Goal: Task Accomplishment & Management: Complete application form

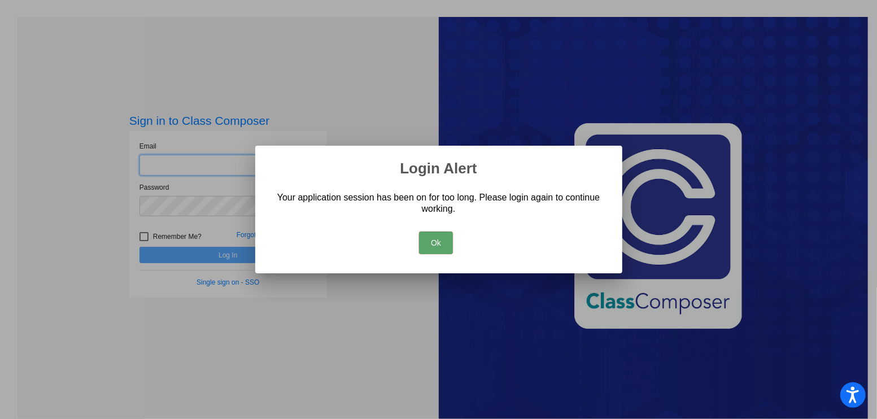
type input "[EMAIL_ADDRESS][DOMAIN_NAME]"
click at [436, 242] on button "Ok" at bounding box center [436, 242] width 34 height 23
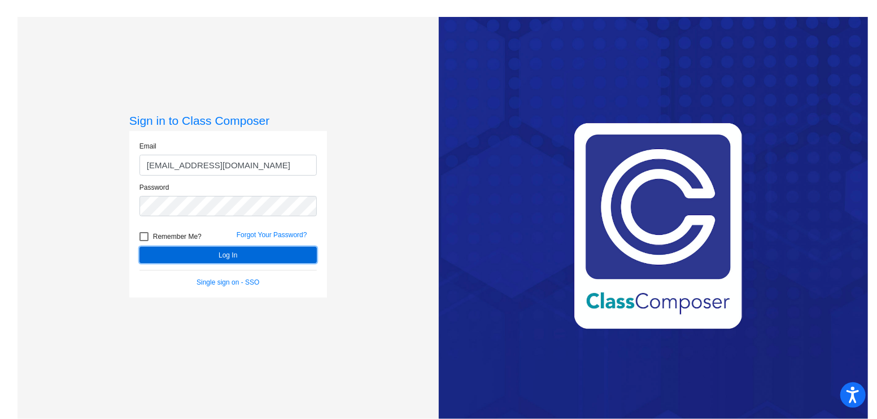
click at [229, 252] on button "Log In" at bounding box center [227, 255] width 177 height 16
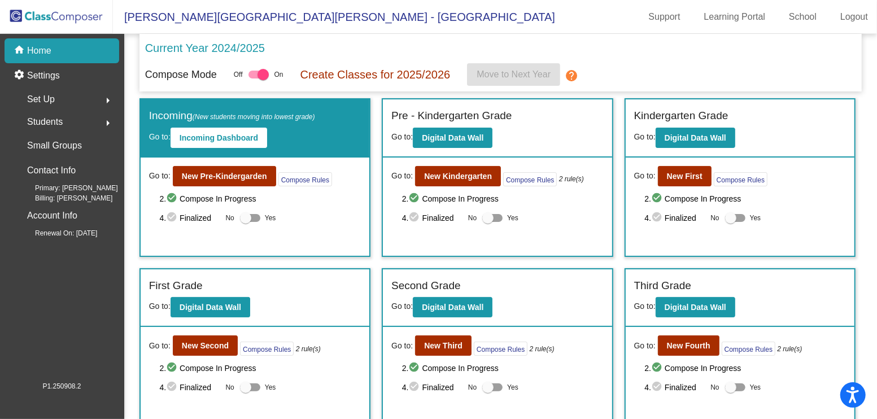
click at [255, 73] on div at bounding box center [258, 75] width 20 height 8
click at [254, 78] on input "checkbox" at bounding box center [253, 78] width 1 height 1
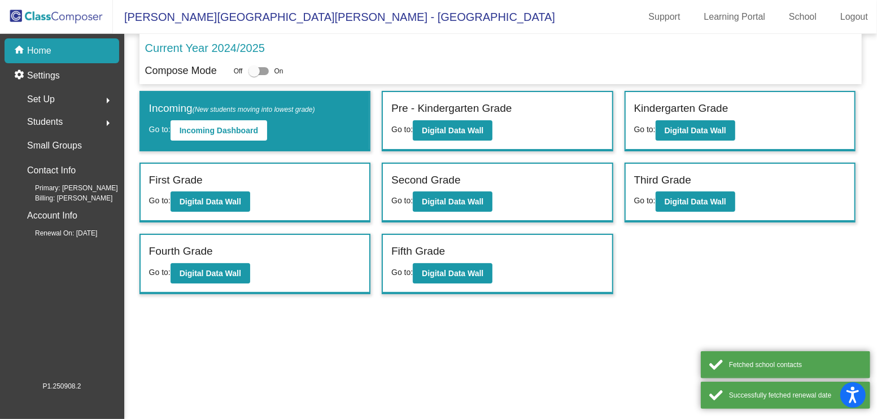
click at [274, 69] on div "Off On" at bounding box center [259, 71] width 50 height 14
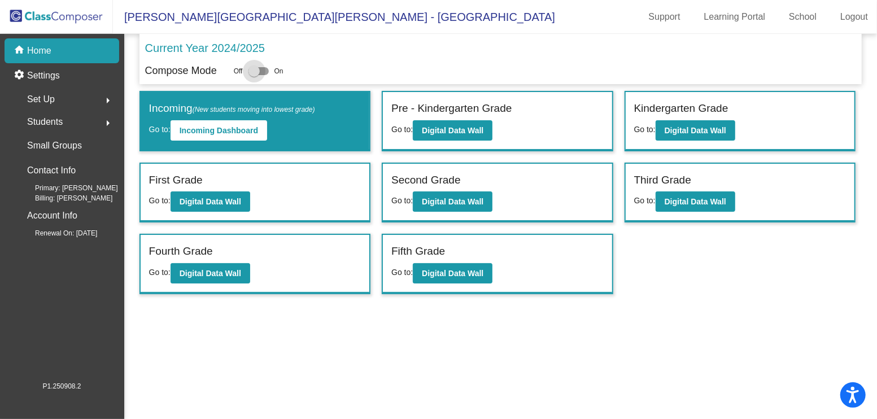
click at [264, 69] on div at bounding box center [258, 71] width 20 height 8
click at [254, 75] on input "checkbox" at bounding box center [253, 75] width 1 height 1
checkbox input "true"
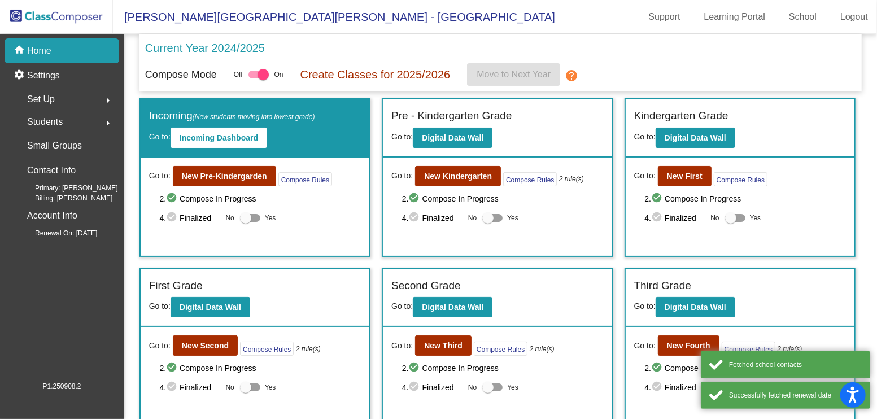
click at [577, 74] on mat-icon "help" at bounding box center [572, 76] width 14 height 14
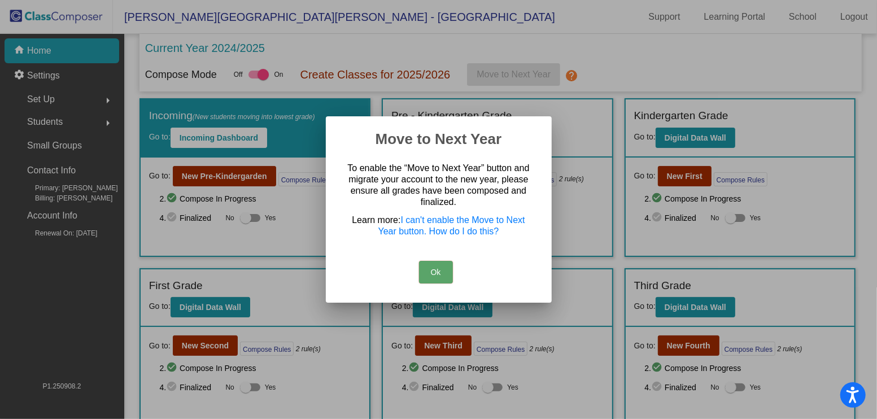
click at [430, 272] on button "Ok" at bounding box center [436, 272] width 34 height 23
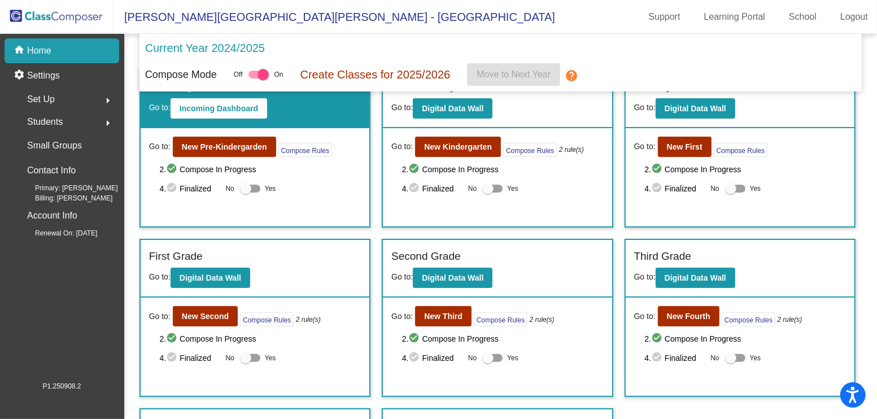
scroll to position [30, 0]
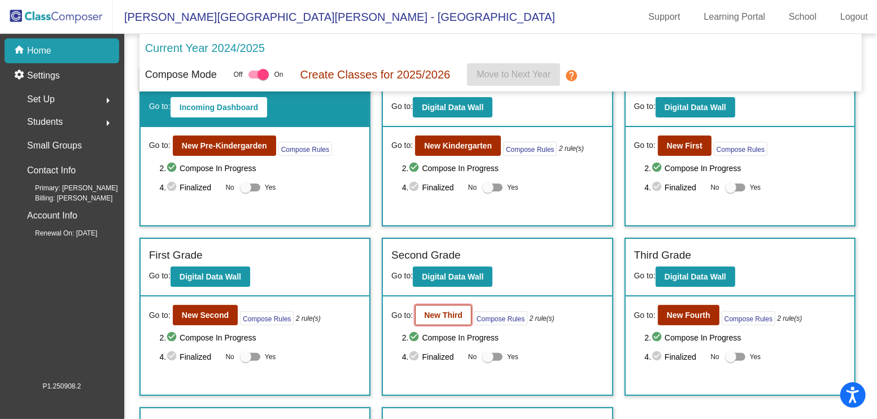
click at [438, 310] on b "New Third" at bounding box center [443, 314] width 38 height 9
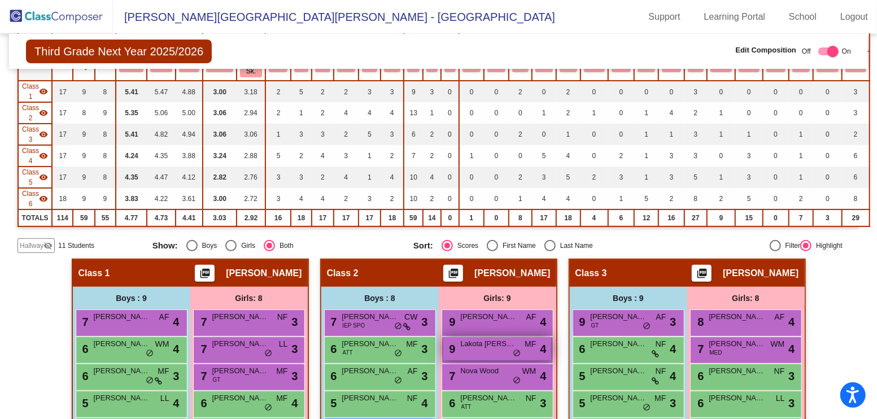
scroll to position [9, 0]
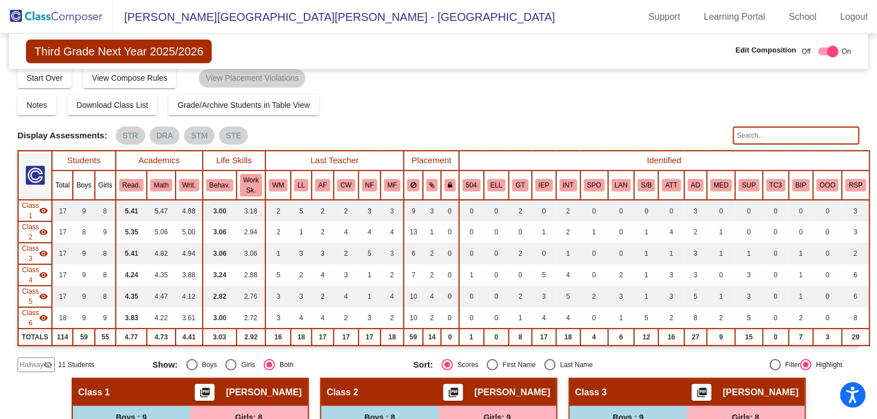
click at [38, 360] on span "Hallway" at bounding box center [32, 365] width 24 height 10
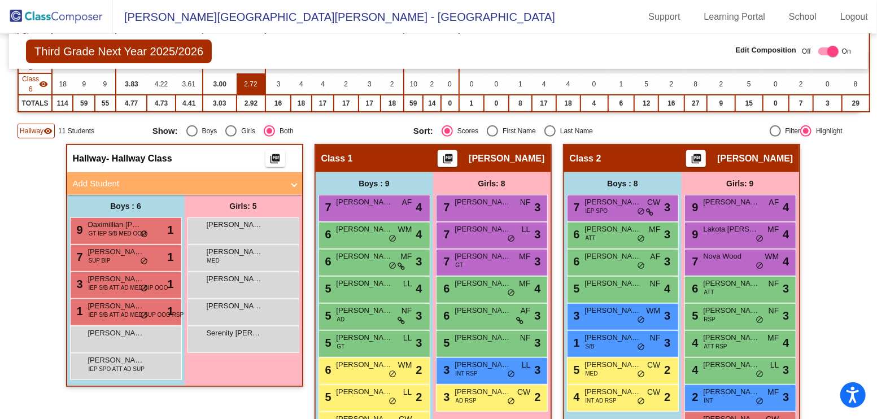
scroll to position [244, 0]
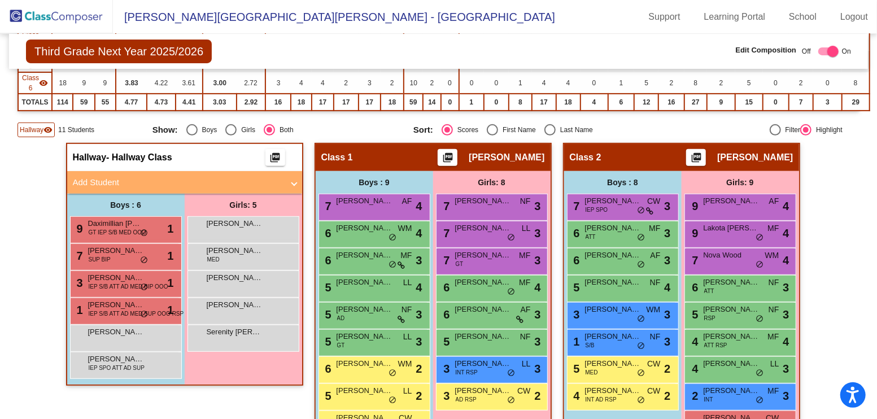
click at [153, 178] on mat-panel-title "Add Student" at bounding box center [178, 182] width 210 height 13
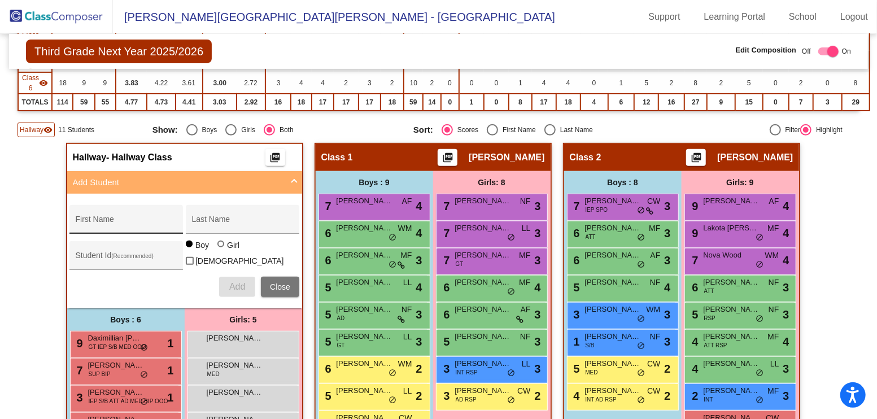
click at [116, 215] on div "First Name" at bounding box center [127, 222] width 102 height 23
type input "[PERSON_NAME]"
click at [237, 287] on button "Add" at bounding box center [237, 287] width 36 height 20
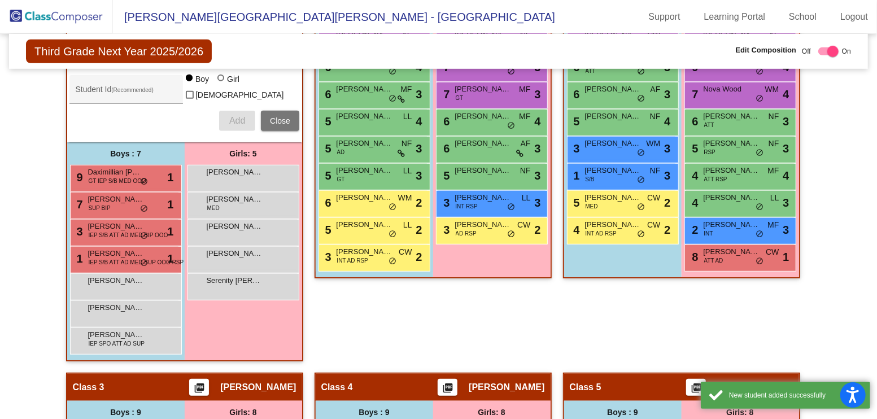
scroll to position [413, 0]
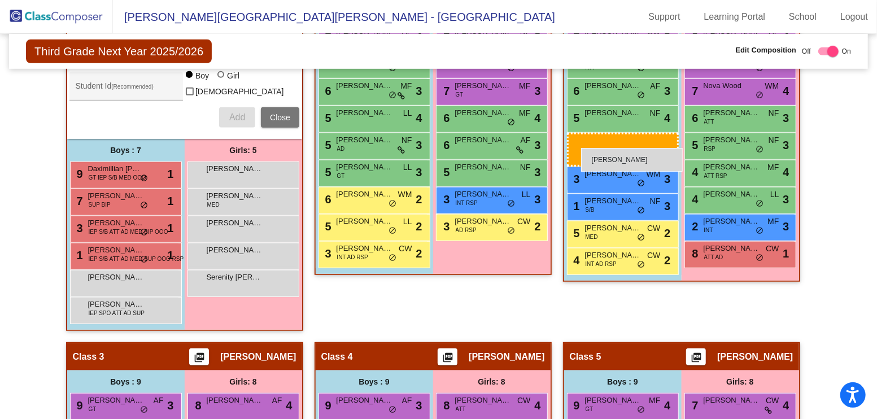
drag, startPoint x: 135, startPoint y: 277, endPoint x: 581, endPoint y: 148, distance: 464.3
